Goal: Task Accomplishment & Management: Complete application form

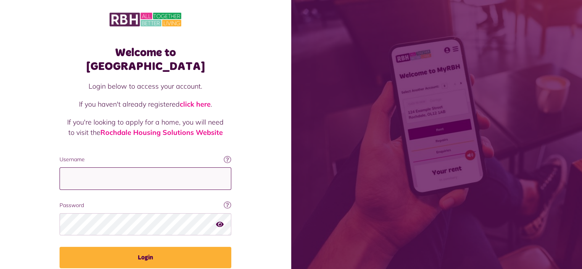
type input "**********"
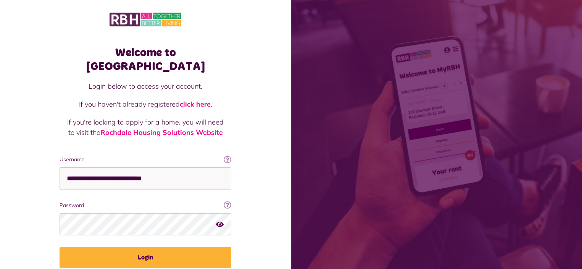
click at [145, 247] on button "Login" at bounding box center [146, 257] width 172 height 21
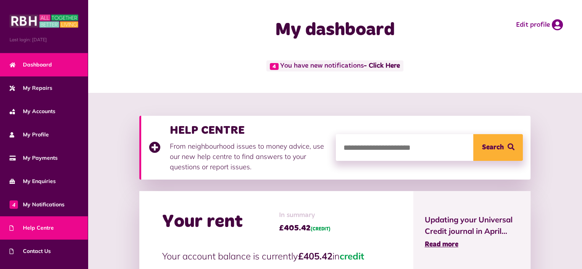
click at [37, 224] on span "Help Centre" at bounding box center [32, 228] width 44 height 8
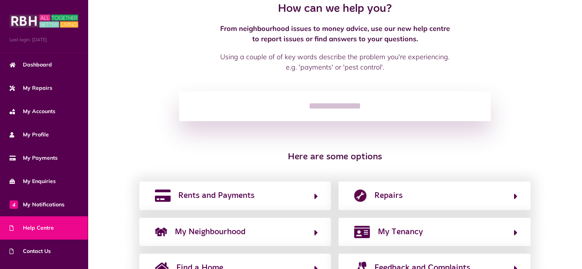
scroll to position [105, 0]
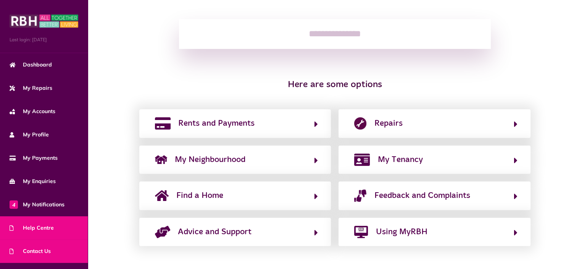
click at [32, 252] on span "Contact Us" at bounding box center [30, 251] width 41 height 8
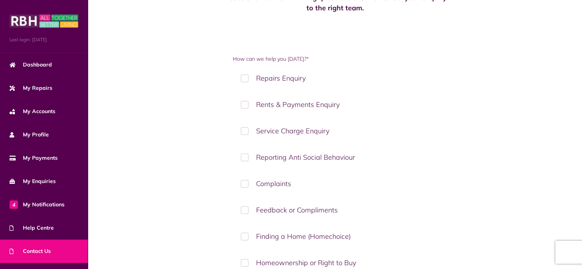
scroll to position [115, 0]
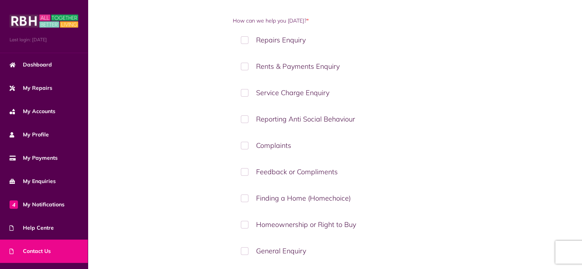
click at [245, 119] on label "Reporting Anti Social Behaviour" at bounding box center [335, 119] width 205 height 23
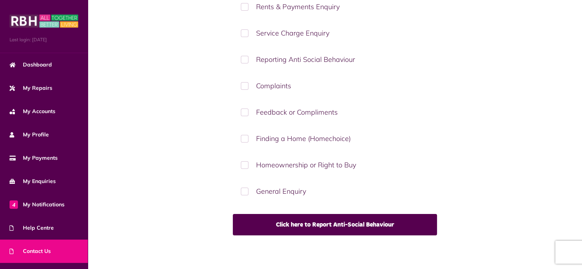
scroll to position [221, 0]
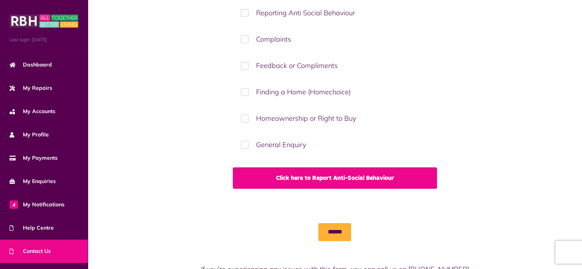
click at [337, 181] on link "Click here to Report Anti-Social Behaviour" at bounding box center [335, 177] width 205 height 21
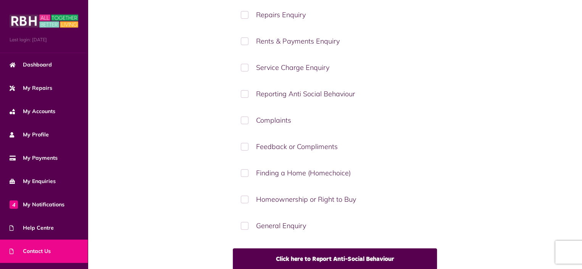
scroll to position [153, 0]
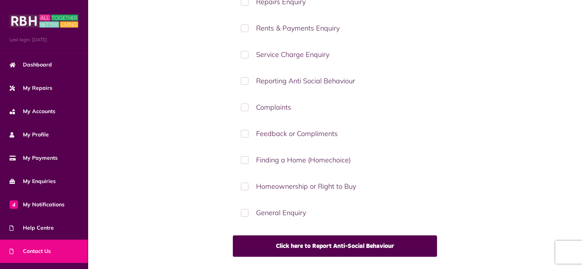
click at [244, 210] on label "General Enquiry" at bounding box center [335, 212] width 205 height 23
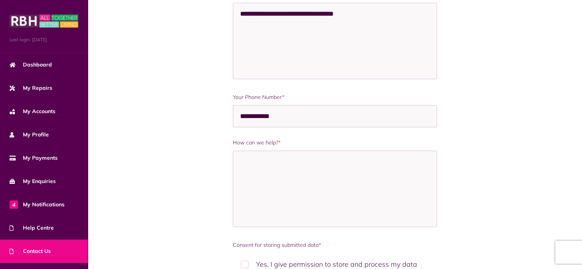
scroll to position [535, 0]
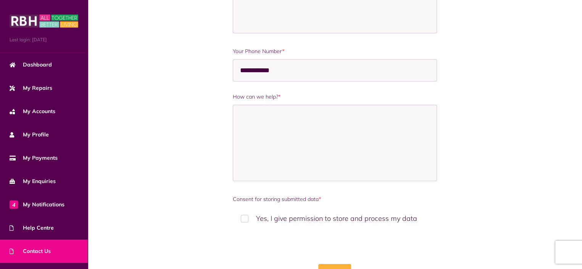
click at [243, 215] on label "Yes, I give permission to store and process my data" at bounding box center [335, 218] width 205 height 23
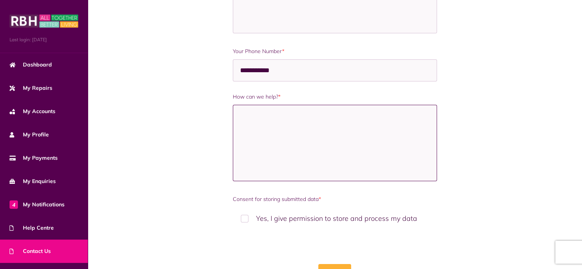
click at [251, 115] on textarea "How can we help? *" at bounding box center [335, 143] width 205 height 76
click at [261, 118] on textarea "**********" at bounding box center [335, 143] width 205 height 76
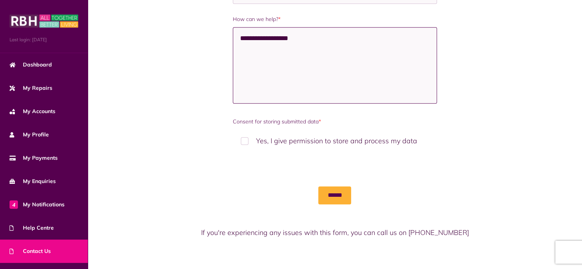
scroll to position [613, 0]
type textarea "**********"
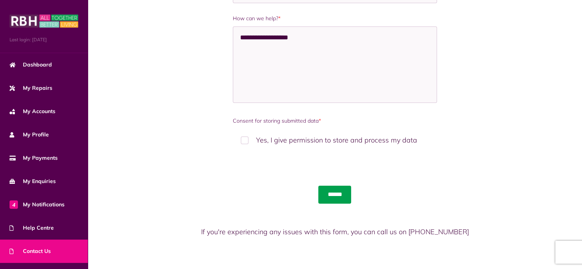
click at [335, 189] on input "******" at bounding box center [335, 195] width 33 height 18
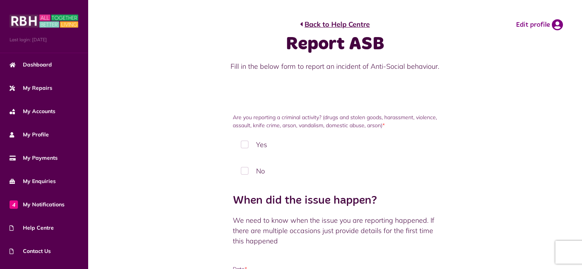
click at [245, 147] on label "Yes" at bounding box center [335, 144] width 205 height 23
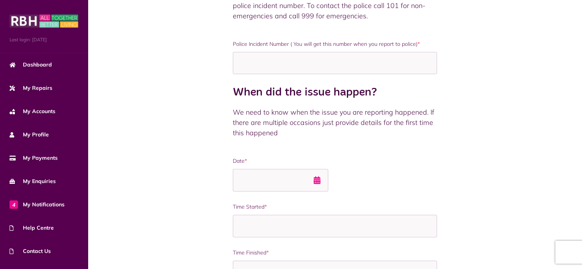
scroll to position [267, 0]
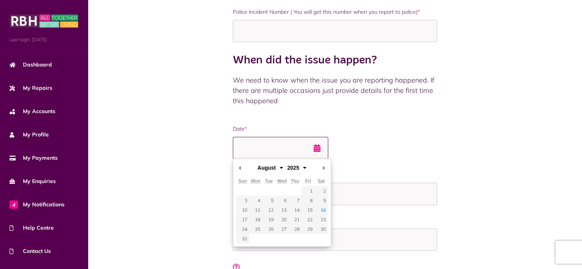
click at [248, 143] on input "Date *" at bounding box center [280, 148] width 95 height 23
type input "**********"
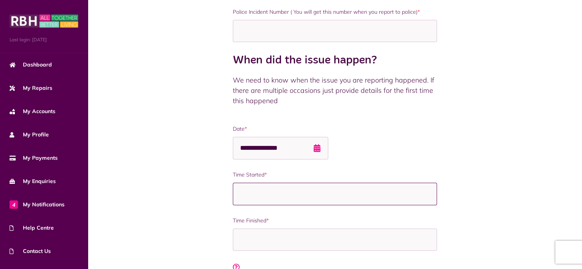
click at [251, 195] on input "Time Started *" at bounding box center [335, 194] width 205 height 23
click at [247, 196] on input "Time Started *" at bounding box center [335, 194] width 205 height 23
type input "*****"
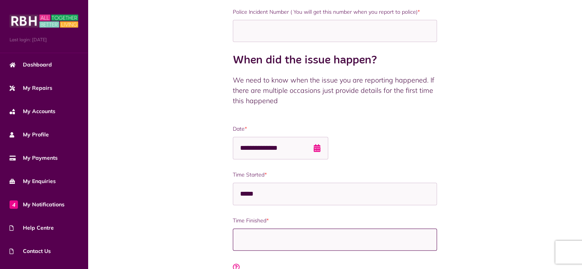
click at [272, 233] on input "Time Finished *" at bounding box center [335, 239] width 205 height 23
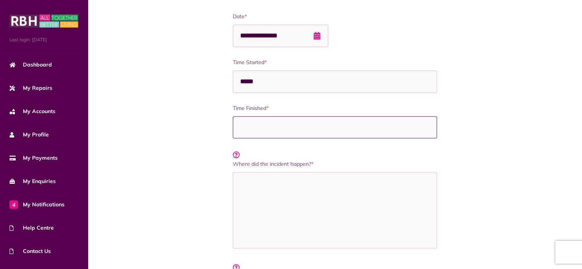
scroll to position [458, 0]
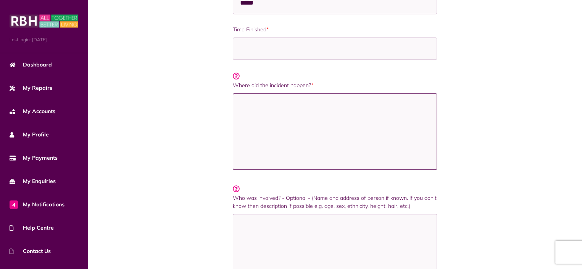
click at [240, 103] on textarea "Where did the incident happen? *" at bounding box center [335, 131] width 205 height 76
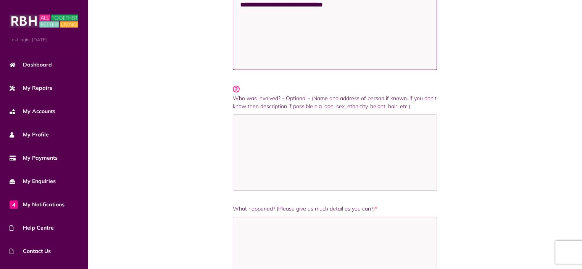
scroll to position [611, 0]
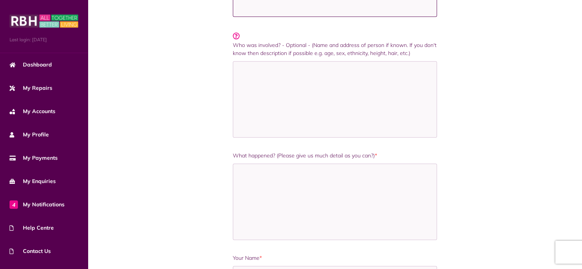
type textarea "**********"
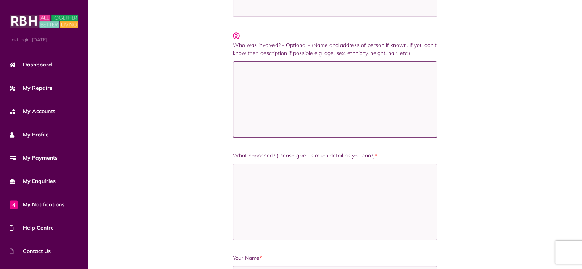
click at [251, 81] on textarea "Who was involved? - Optional - (Name and address of person if known. If you don…" at bounding box center [335, 99] width 205 height 76
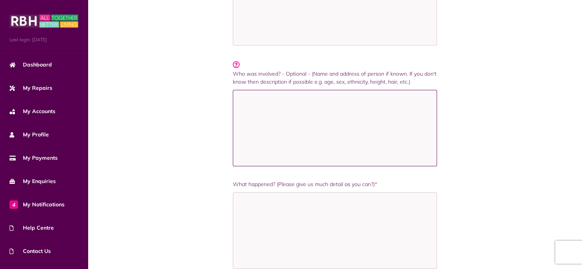
scroll to position [687, 0]
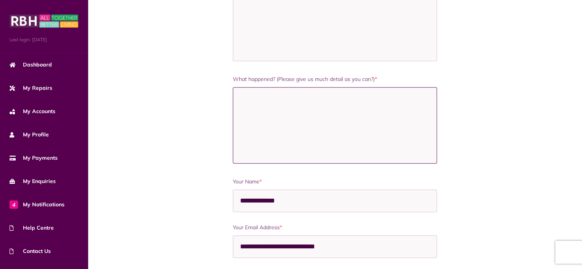
click at [238, 102] on textarea "What happened? (Please give us much detail as you can?) *" at bounding box center [335, 125] width 205 height 76
click at [258, 99] on textarea "**********" at bounding box center [335, 125] width 205 height 76
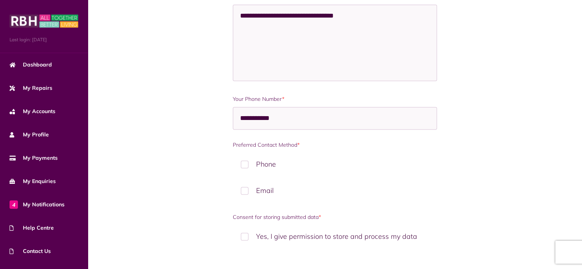
scroll to position [1004, 0]
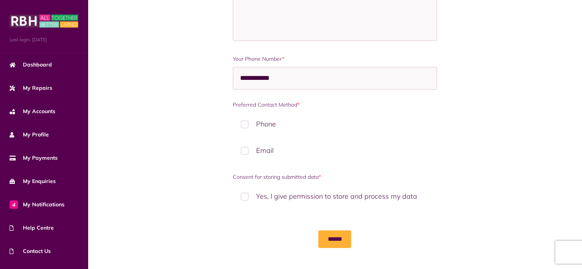
type textarea "**********"
click at [241, 149] on label "Email" at bounding box center [335, 150] width 205 height 23
click at [243, 193] on label "Yes, I give permission to store and process my data" at bounding box center [335, 196] width 205 height 23
click at [324, 240] on input "******" at bounding box center [335, 239] width 33 height 18
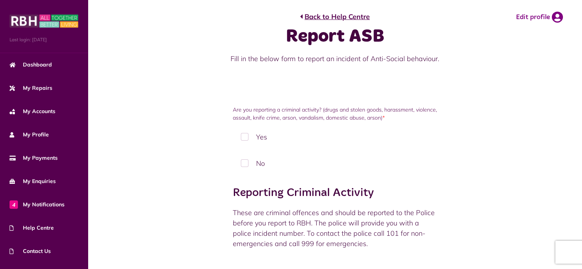
scroll to position [0, 0]
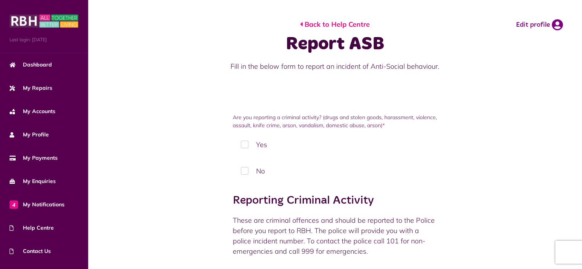
click at [331, 25] on link "Back to Help Centre" at bounding box center [335, 24] width 70 height 10
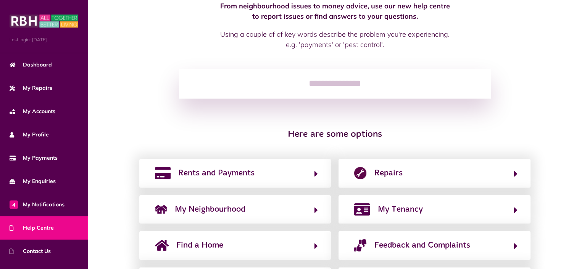
scroll to position [105, 0]
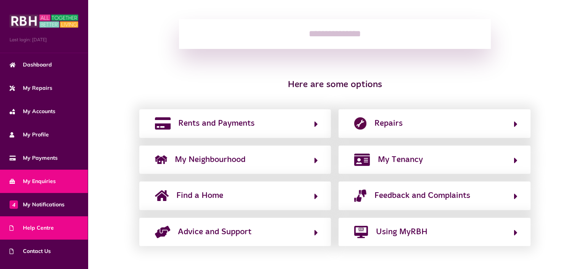
click at [42, 184] on link "My Enquiries" at bounding box center [44, 181] width 88 height 23
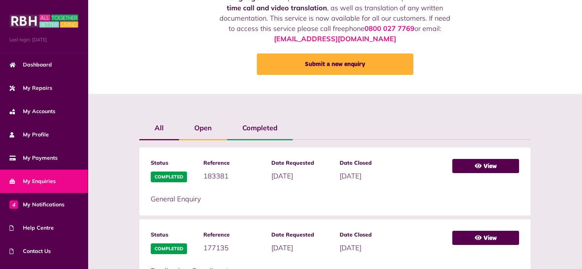
scroll to position [58, 0]
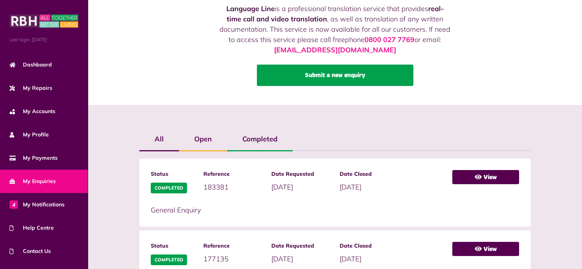
click at [325, 76] on link "Submit a new enquiry" at bounding box center [335, 75] width 157 height 21
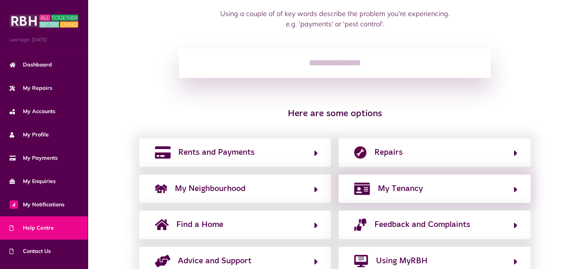
scroll to position [105, 0]
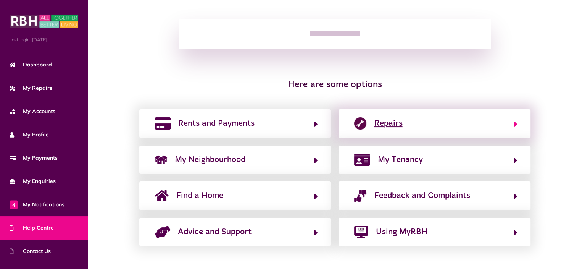
click at [383, 120] on span "Repairs" at bounding box center [388, 123] width 28 height 12
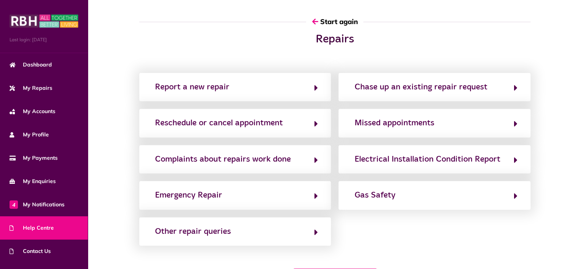
scroll to position [0, 0]
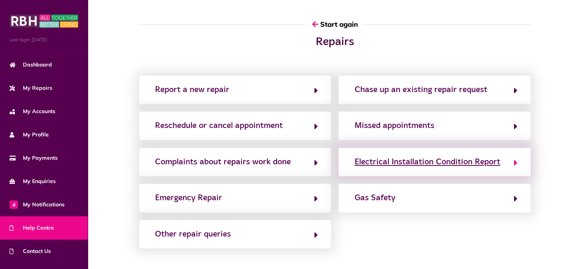
click at [479, 161] on div "Electrical Installation Condition Report" at bounding box center [427, 162] width 146 height 12
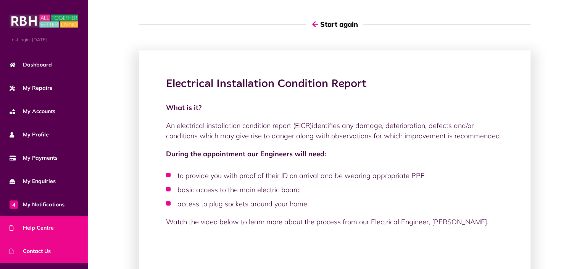
click at [34, 249] on span "Contact Us" at bounding box center [30, 251] width 41 height 8
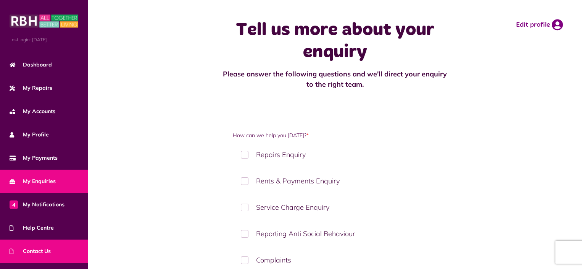
click at [36, 181] on span "My Enquiries" at bounding box center [33, 181] width 46 height 8
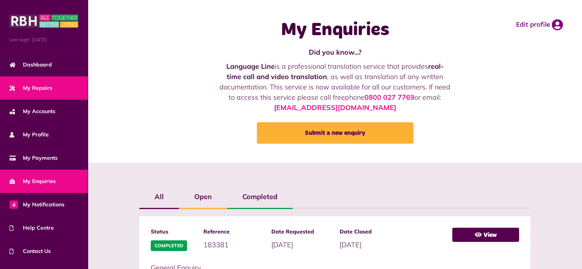
click at [41, 81] on link "My Repairs" at bounding box center [44, 87] width 88 height 23
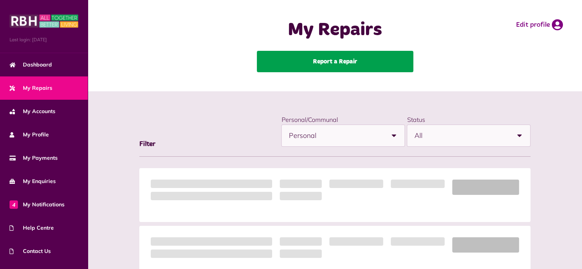
click at [340, 64] on link "Report a Repair" at bounding box center [335, 61] width 157 height 21
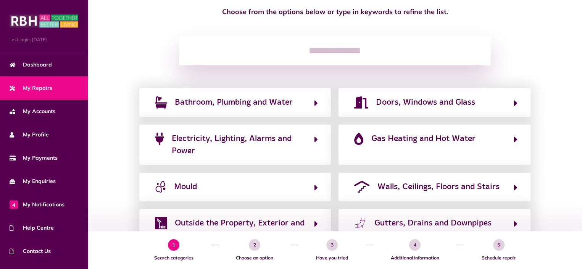
scroll to position [76, 0]
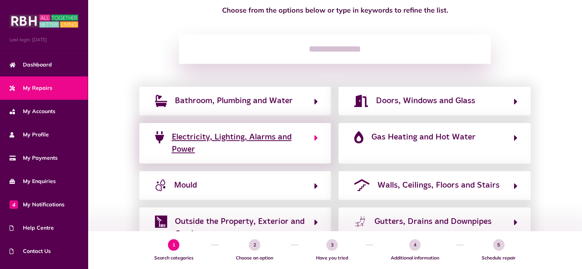
click at [286, 146] on span "Electricity, Lighting, Alarms and Power" at bounding box center [239, 143] width 135 height 25
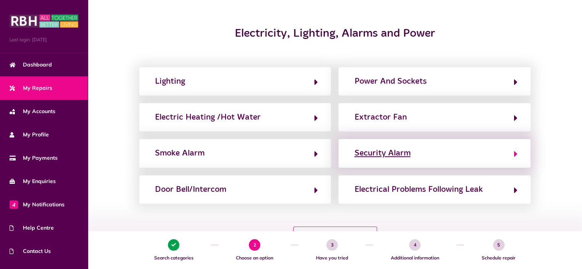
click at [406, 151] on div "Security Alarm" at bounding box center [382, 153] width 56 height 12
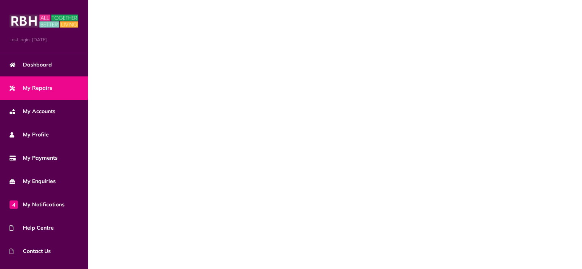
scroll to position [0, 0]
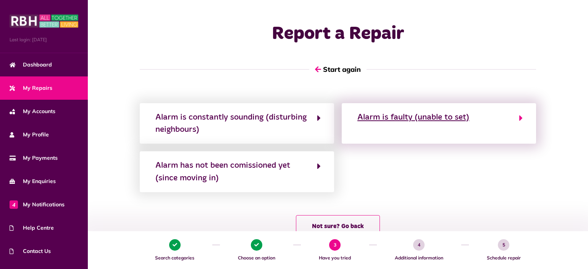
click at [415, 119] on div "Alarm is faulty (unable to set)" at bounding box center [413, 117] width 112 height 12
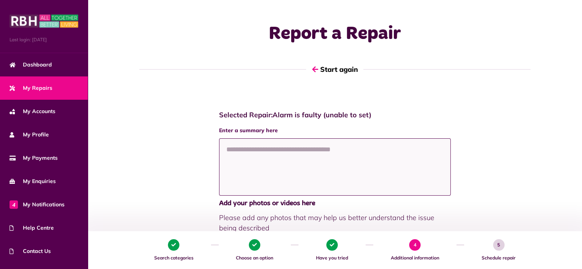
click at [231, 150] on textarea at bounding box center [335, 166] width 232 height 57
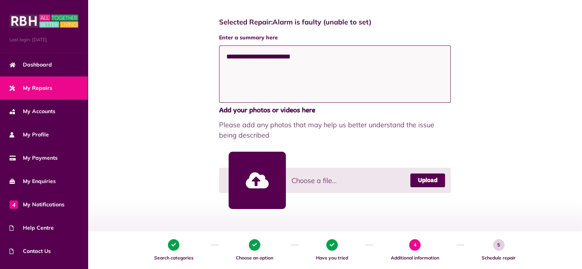
scroll to position [153, 0]
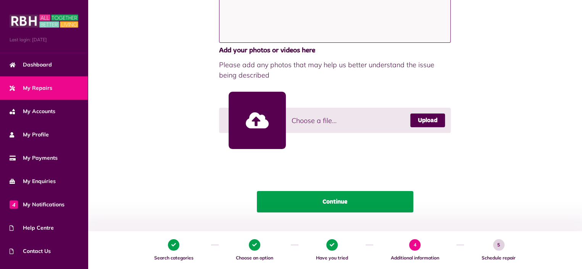
type textarea "**********"
click at [343, 203] on button "Continue" at bounding box center [335, 201] width 157 height 21
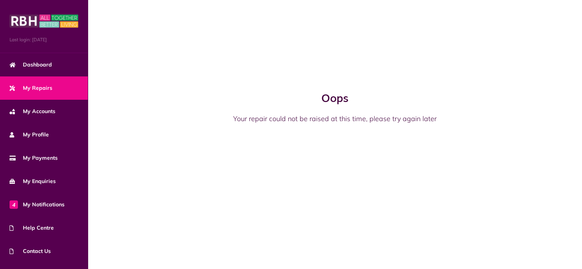
scroll to position [0, 0]
